Goal: Task Accomplishment & Management: Complete application form

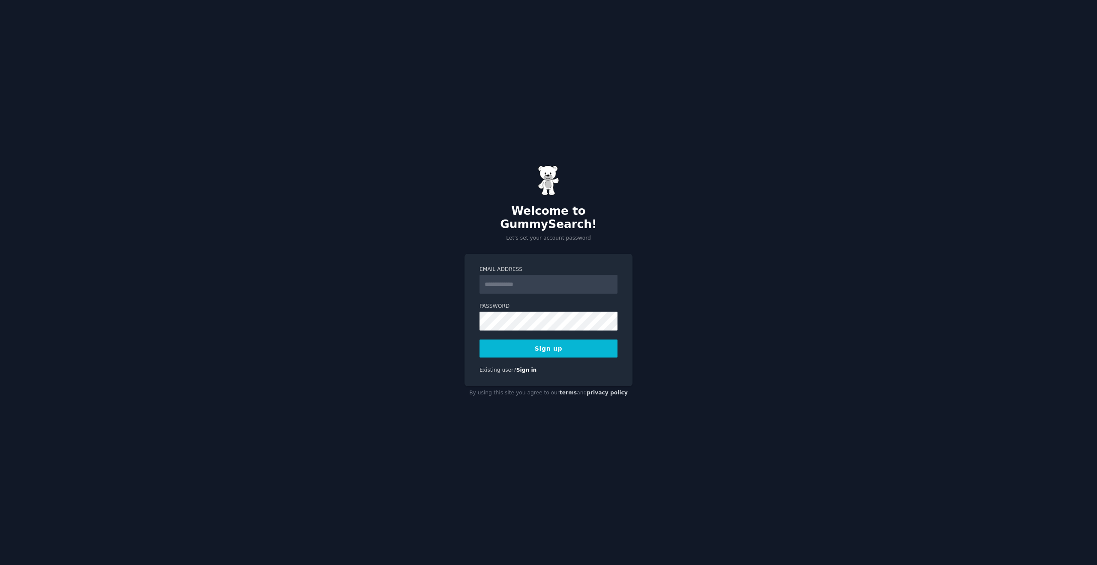
click at [509, 282] on input "Email Address" at bounding box center [548, 284] width 138 height 19
type input "**********"
click at [534, 304] on div "Password 8 or more characters Alphanumeric characters No common passwords Passw…" at bounding box center [548, 316] width 138 height 28
click at [479, 339] on button "Sign up" at bounding box center [548, 348] width 138 height 18
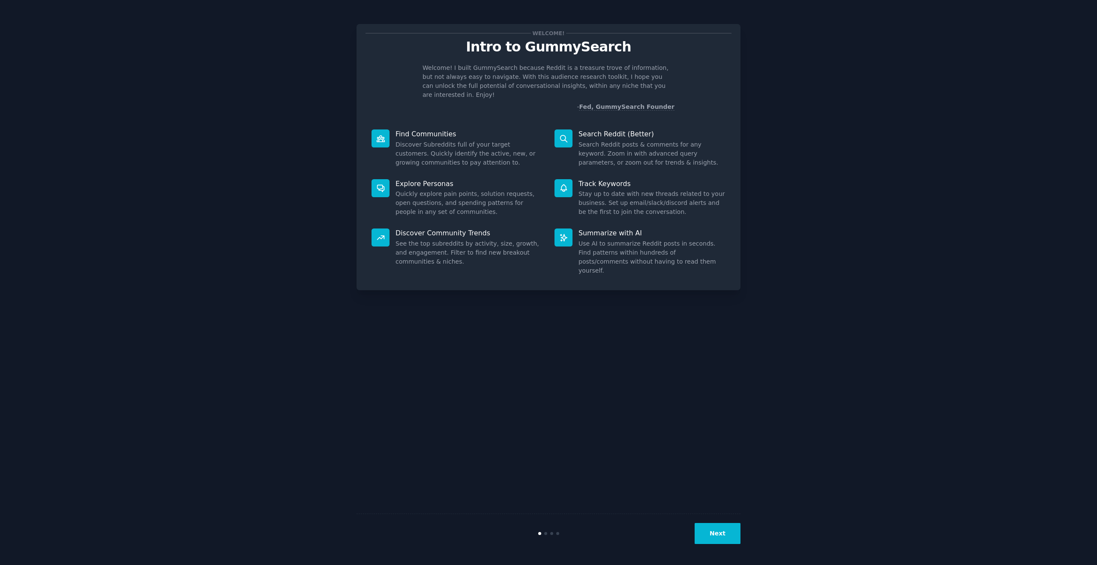
click at [708, 533] on button "Next" at bounding box center [717, 533] width 46 height 21
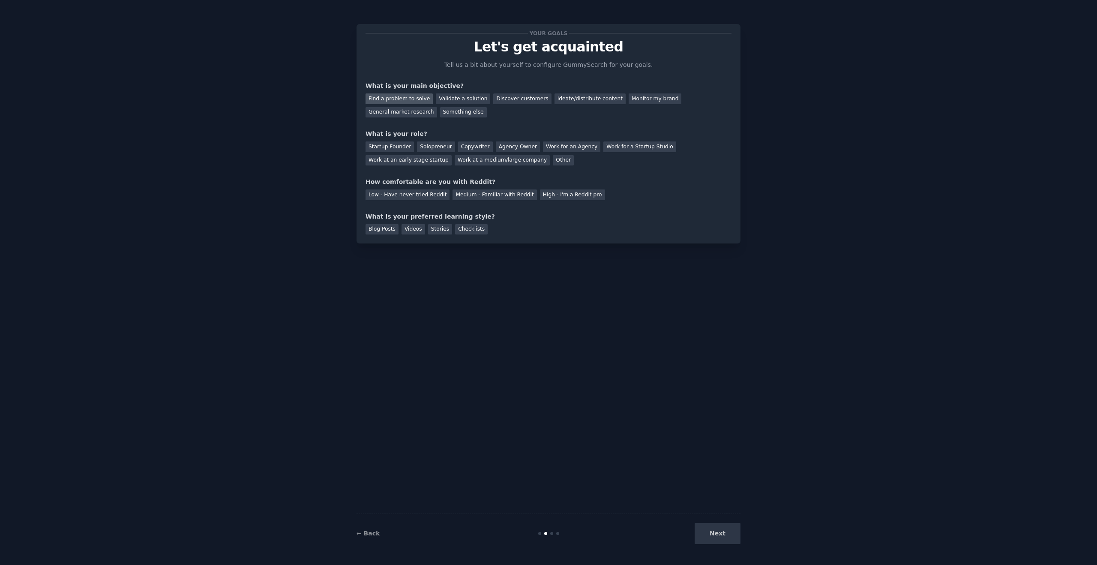
click at [411, 98] on div "Find a problem to solve" at bounding box center [398, 98] width 67 height 11
click at [458, 100] on div "Validate a solution" at bounding box center [463, 98] width 54 height 11
click at [408, 99] on div "Find a problem to solve" at bounding box center [398, 98] width 67 height 11
click at [409, 118] on div "Your goals Let's get acquainted Tell us a bit about yourself to configure Gummy…" at bounding box center [548, 133] width 366 height 201
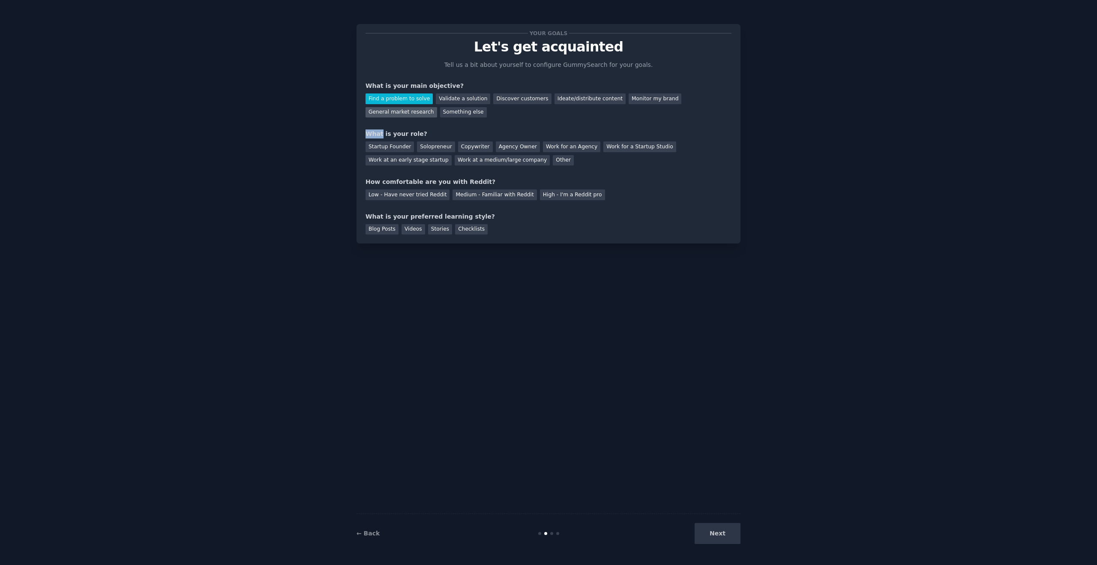
click at [410, 110] on div "General market research" at bounding box center [401, 112] width 72 height 11
click at [406, 146] on div "Startup Founder" at bounding box center [389, 146] width 48 height 11
click at [409, 97] on div "Find a problem to solve" at bounding box center [398, 98] width 67 height 11
click at [436, 145] on div "Solopreneur" at bounding box center [436, 146] width 38 height 11
click at [480, 194] on div "Medium - Familiar with Reddit" at bounding box center [494, 194] width 84 height 11
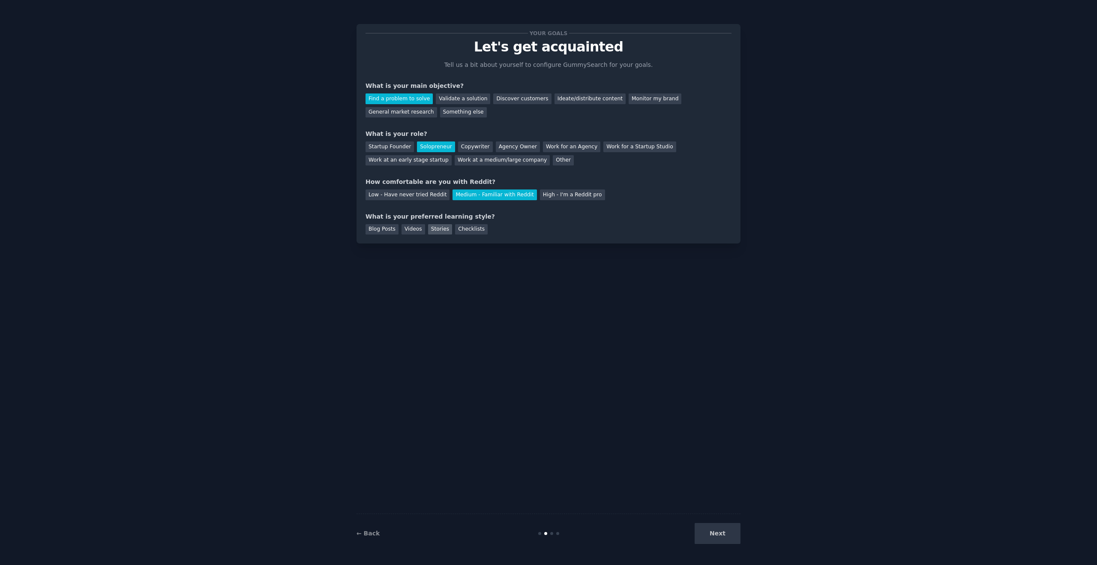
click at [438, 231] on div "Stories" at bounding box center [440, 229] width 24 height 11
click at [459, 228] on div "Checklists" at bounding box center [471, 229] width 33 height 11
click at [719, 539] on button "Next" at bounding box center [717, 533] width 46 height 21
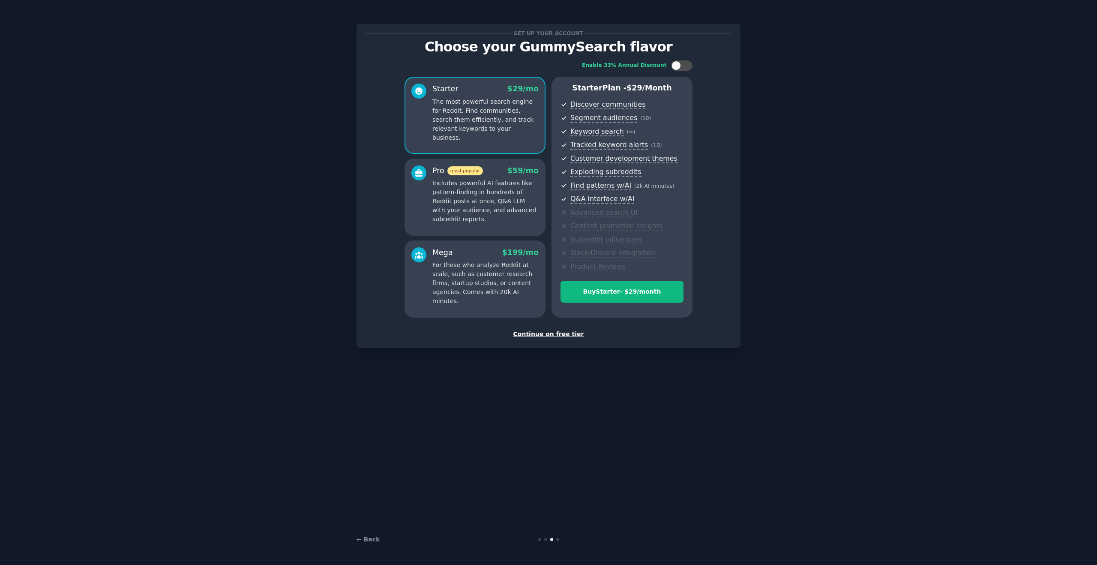
click at [557, 335] on div "Continue on free tier" at bounding box center [548, 333] width 366 height 9
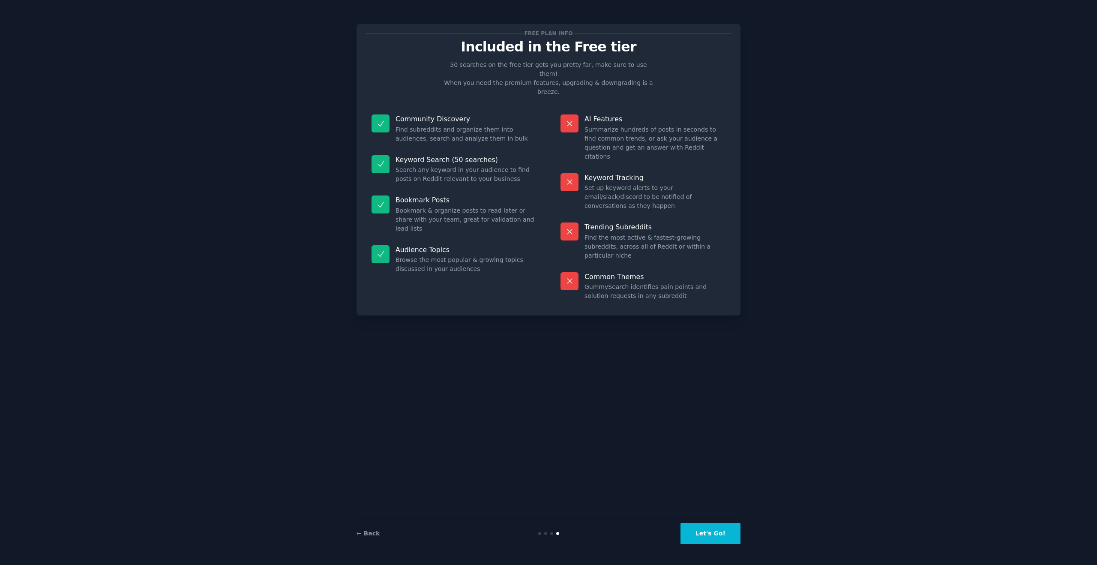
click at [712, 535] on button "Let's Go!" at bounding box center [710, 533] width 60 height 21
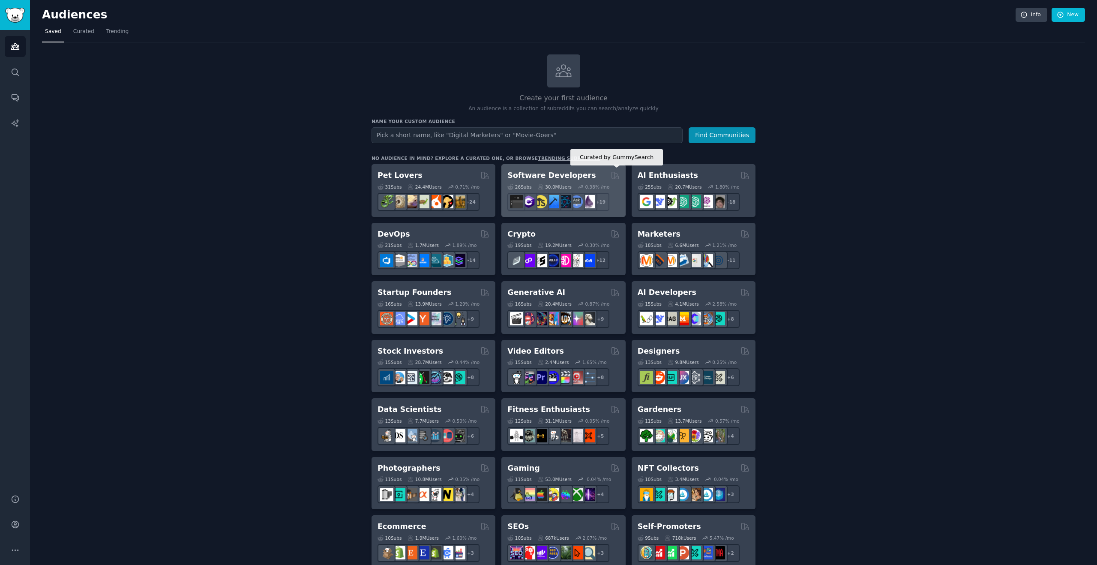
click at [615, 176] on icon at bounding box center [614, 175] width 9 height 9
